Goal: Book appointment/travel/reservation

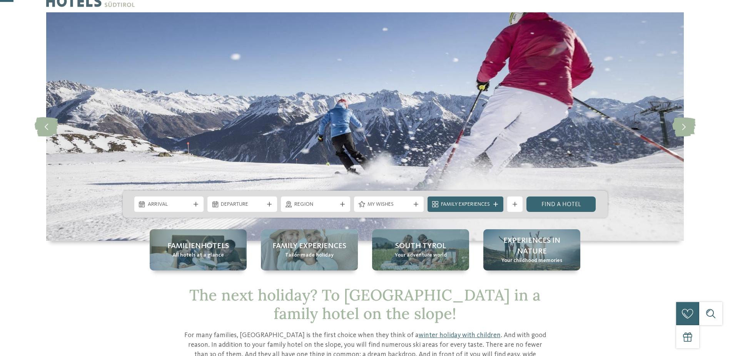
scroll to position [38, 0]
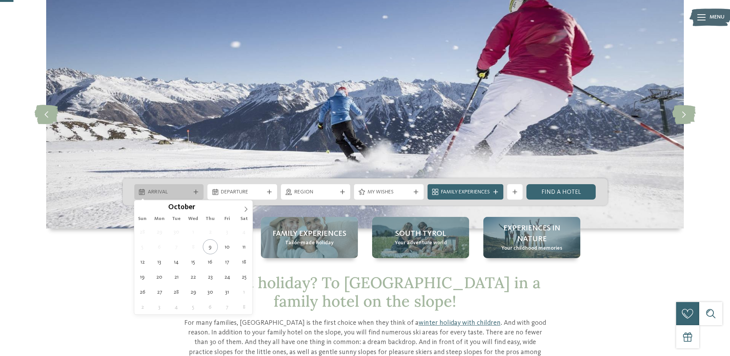
click at [184, 188] on div "Arrival" at bounding box center [169, 191] width 47 height 8
click at [243, 206] on span at bounding box center [245, 206] width 13 height 13
type input "****"
click at [243, 206] on span at bounding box center [245, 206] width 13 height 13
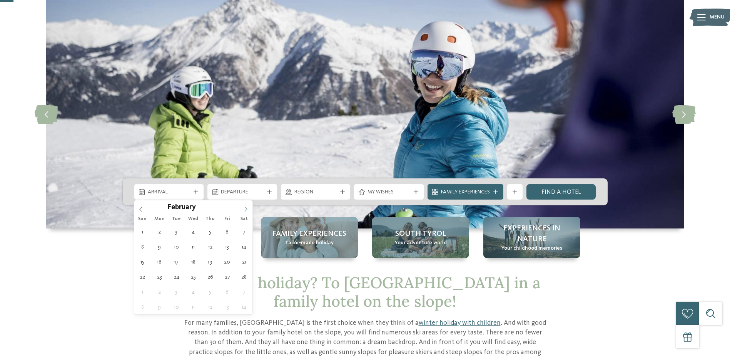
click at [243, 206] on span at bounding box center [245, 206] width 13 height 13
type div "14.02.2026"
type input "****"
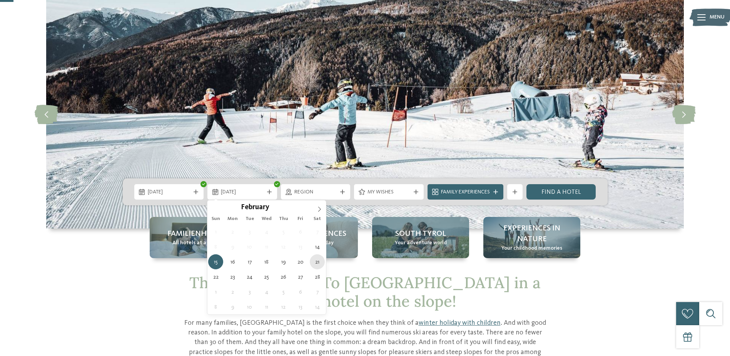
type div "21.02.2026"
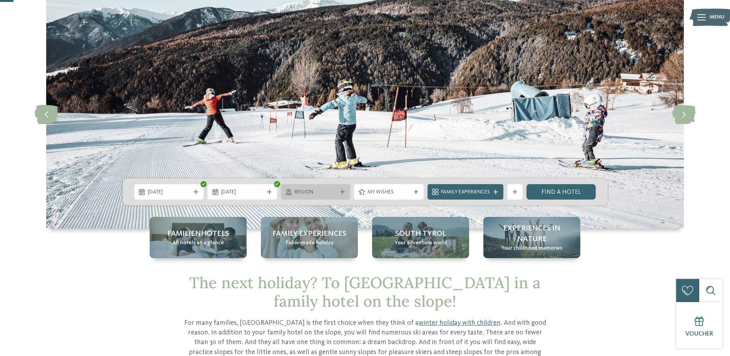
click at [343, 191] on icon at bounding box center [342, 191] width 5 height 5
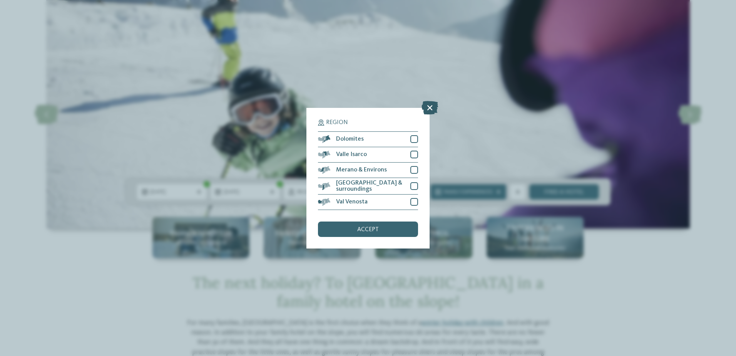
click at [432, 105] on icon at bounding box center [429, 106] width 17 height 13
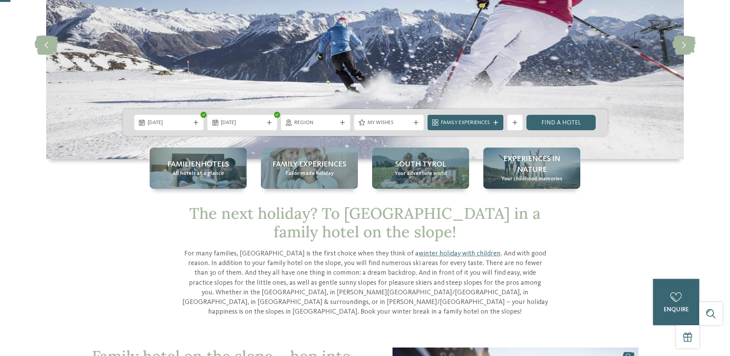
scroll to position [115, 0]
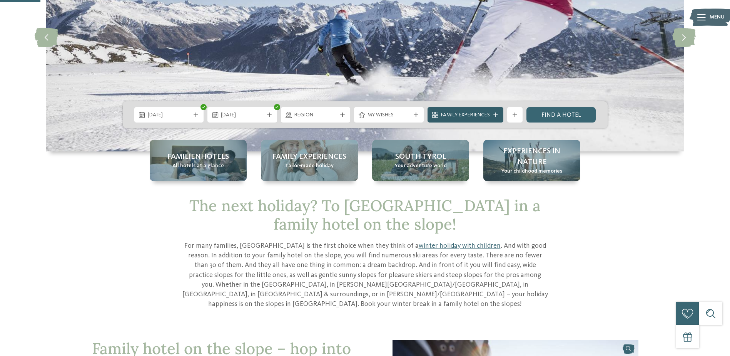
click at [460, 115] on span "Family Experiences" at bounding box center [465, 115] width 49 height 8
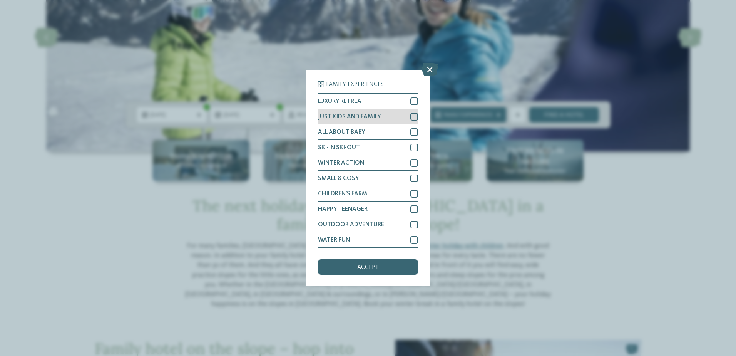
click at [414, 115] on div at bounding box center [414, 117] width 8 height 8
click at [413, 147] on div at bounding box center [414, 148] width 8 height 8
click at [414, 163] on div at bounding box center [414, 163] width 8 height 8
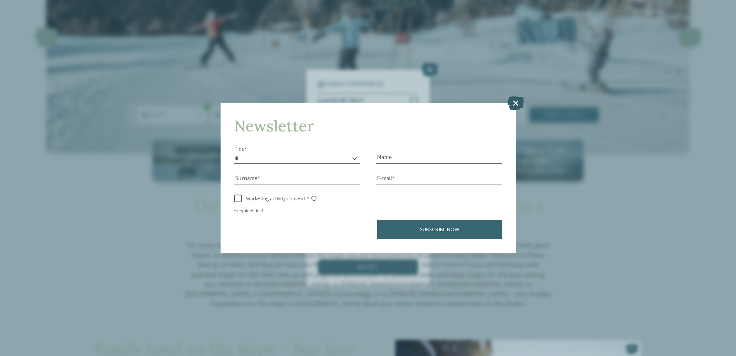
click at [513, 99] on icon at bounding box center [515, 102] width 17 height 13
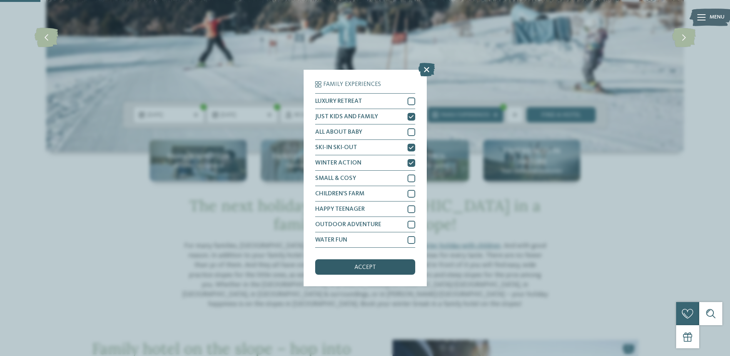
click at [367, 270] on span "accept" at bounding box center [365, 267] width 22 height 6
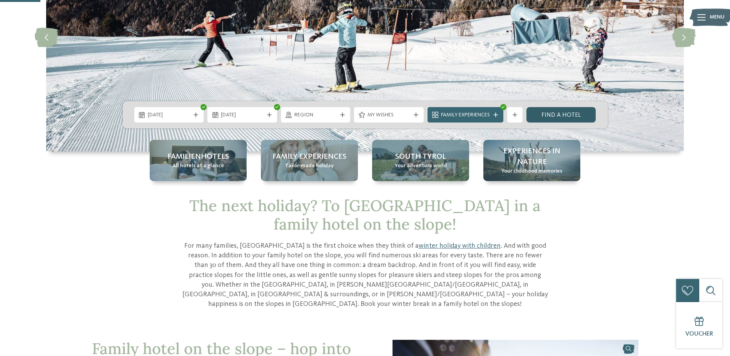
click at [569, 112] on link "Find a hotel" at bounding box center [561, 114] width 70 height 15
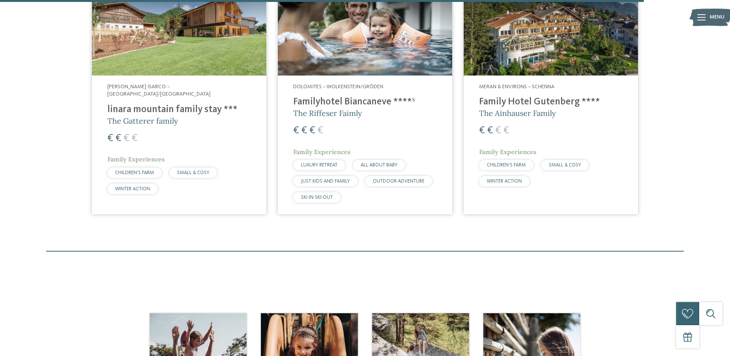
scroll to position [1465, 0]
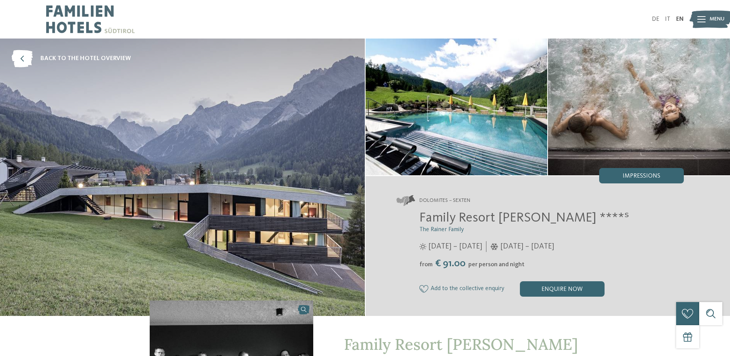
click at [714, 15] on div "Menu" at bounding box center [717, 19] width 15 height 19
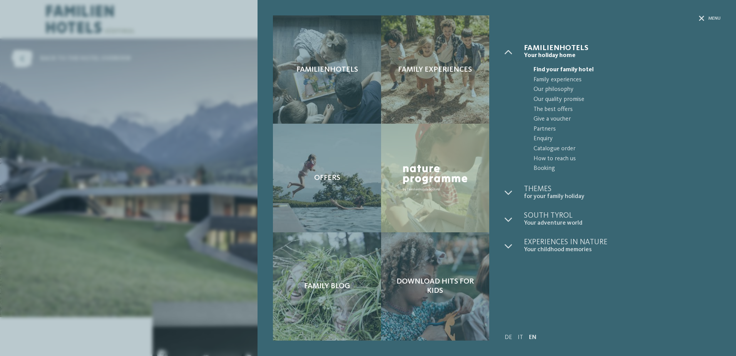
click at [715, 14] on div "Familienhotels Family experiences" at bounding box center [496, 178] width 478 height 356
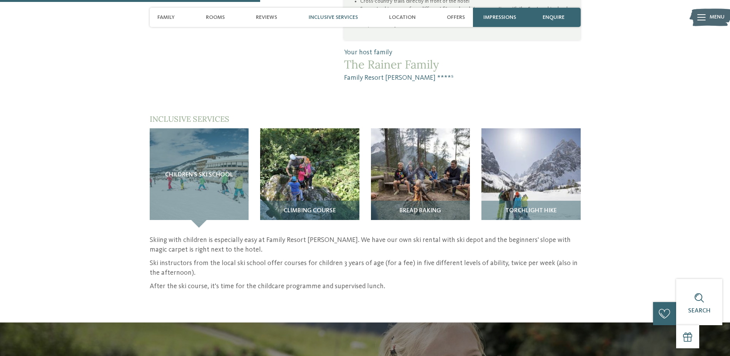
scroll to position [731, 0]
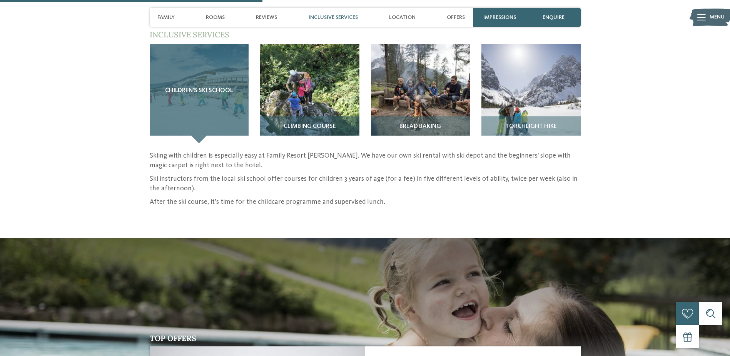
click at [204, 70] on div "Children’s ski school" at bounding box center [199, 93] width 99 height 99
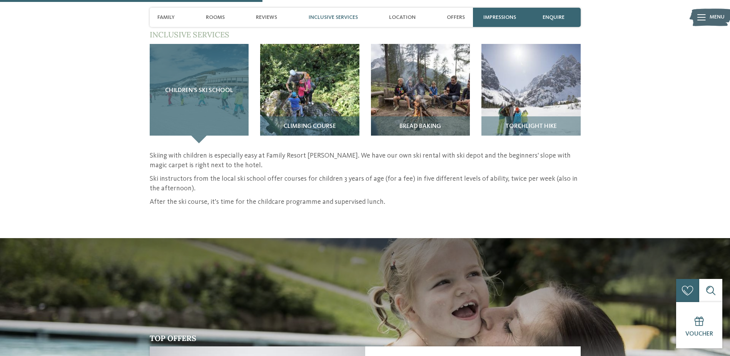
click at [197, 94] on div "Children’s ski school" at bounding box center [199, 93] width 99 height 99
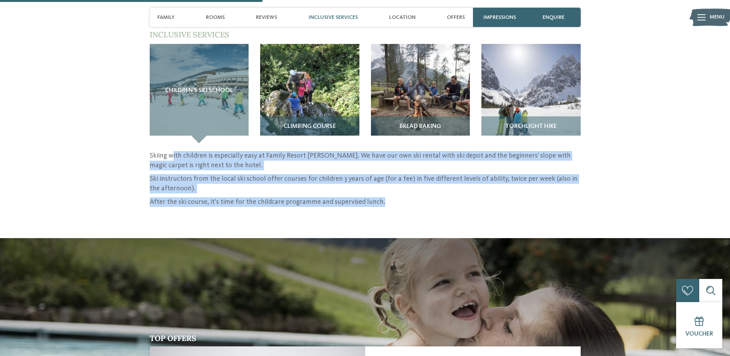
drag, startPoint x: 174, startPoint y: 144, endPoint x: 490, endPoint y: 203, distance: 322.2
click at [490, 203] on div "back to the hotel overview Dolomites – Sexten" at bounding box center [365, 278] width 730 height 1943
drag, startPoint x: 490, startPoint y: 203, endPoint x: 418, endPoint y: 197, distance: 73.0
click at [418, 197] on p "After the ski course, it’s time for the childcare programme and supervised lunc…" at bounding box center [365, 202] width 431 height 10
drag, startPoint x: 315, startPoint y: 185, endPoint x: 153, endPoint y: 142, distance: 167.8
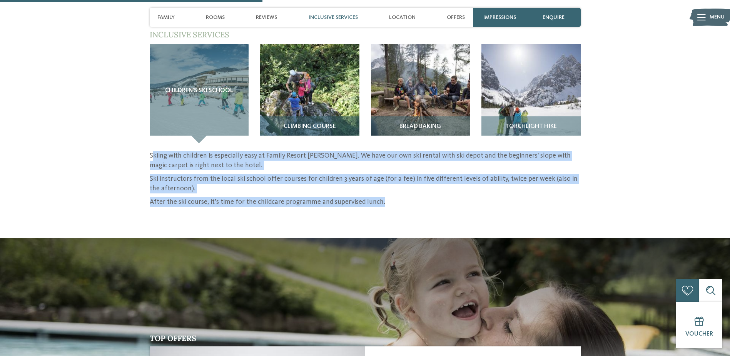
click at [153, 151] on div "Skiing with children is especially easy at Family Resort Rainer. We have our ow…" at bounding box center [365, 179] width 431 height 56
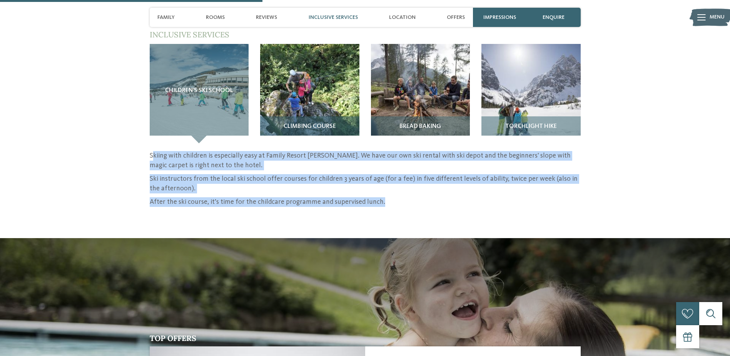
drag, startPoint x: 153, startPoint y: 142, endPoint x: 202, endPoint y: 173, distance: 58.4
click at [202, 174] on p "Ski instructors from the local ski school offer courses for children 3 years of…" at bounding box center [365, 183] width 431 height 19
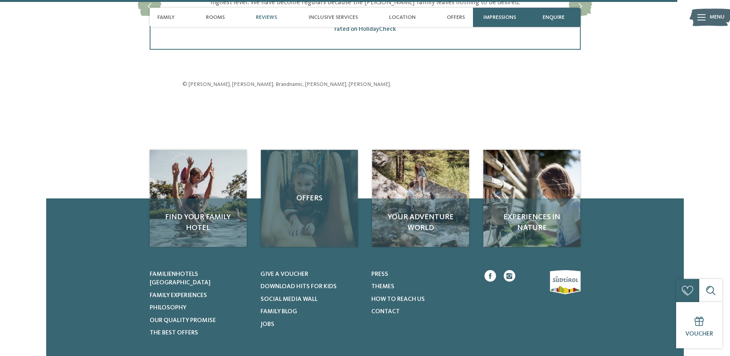
scroll to position [1886, 0]
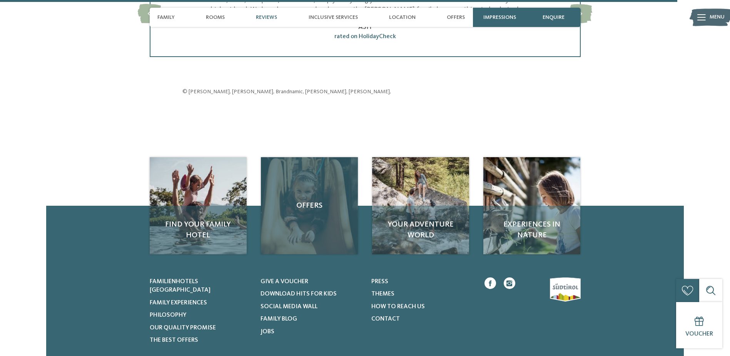
click at [328, 180] on div "Offers" at bounding box center [309, 205] width 97 height 97
click at [305, 200] on span "Offers" at bounding box center [310, 205] width 82 height 11
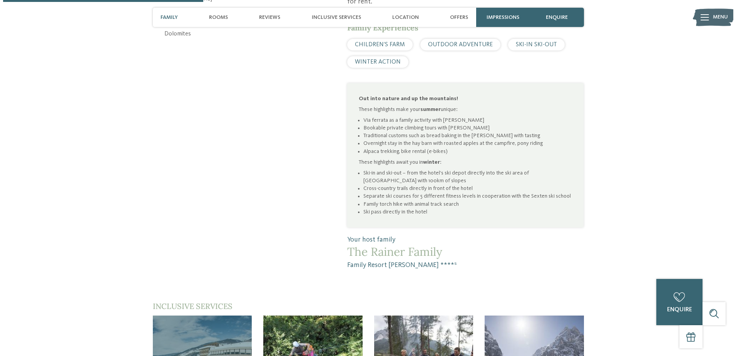
scroll to position [385, 0]
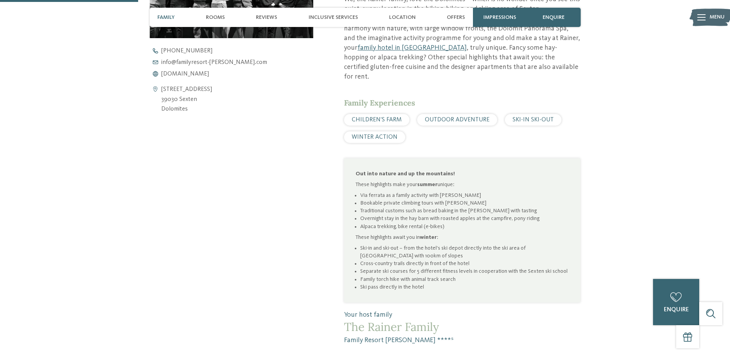
click at [707, 13] on img at bounding box center [711, 17] width 42 height 21
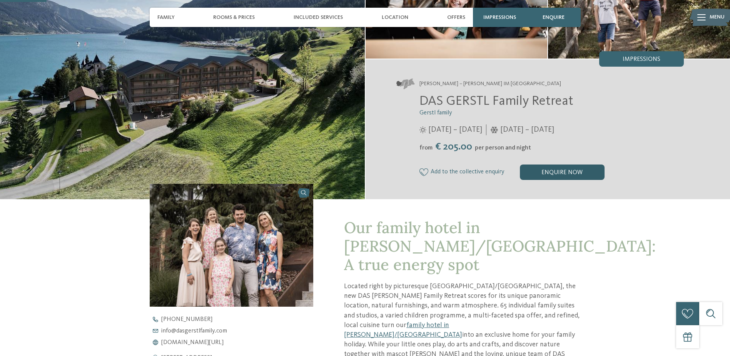
scroll to position [192, 0]
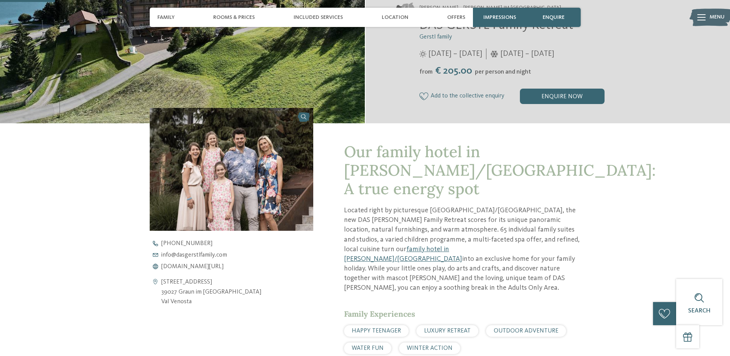
click at [175, 262] on div "+39 0473 538 555 info@ no-spam. dasgerstlfamily. no-spam. com www.dasgerstlfami…" at bounding box center [238, 254] width 177 height 29
click at [177, 267] on span "www.dasgerstlfamily.com/en" at bounding box center [192, 266] width 62 height 6
